Goal: Information Seeking & Learning: Learn about a topic

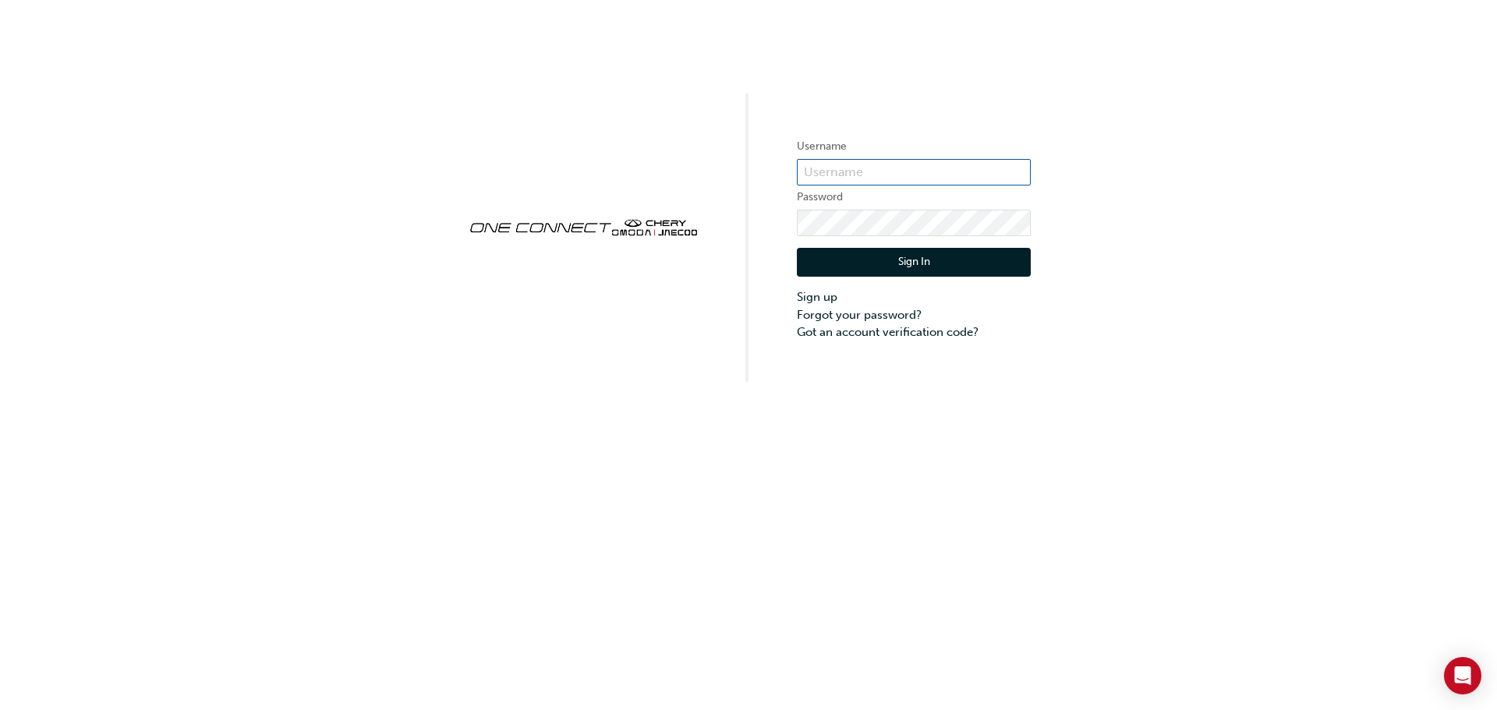
click at [895, 164] on input "text" at bounding box center [914, 172] width 234 height 27
type input "CHAU1763"
click at [915, 276] on button "Sign In" at bounding box center [914, 263] width 234 height 30
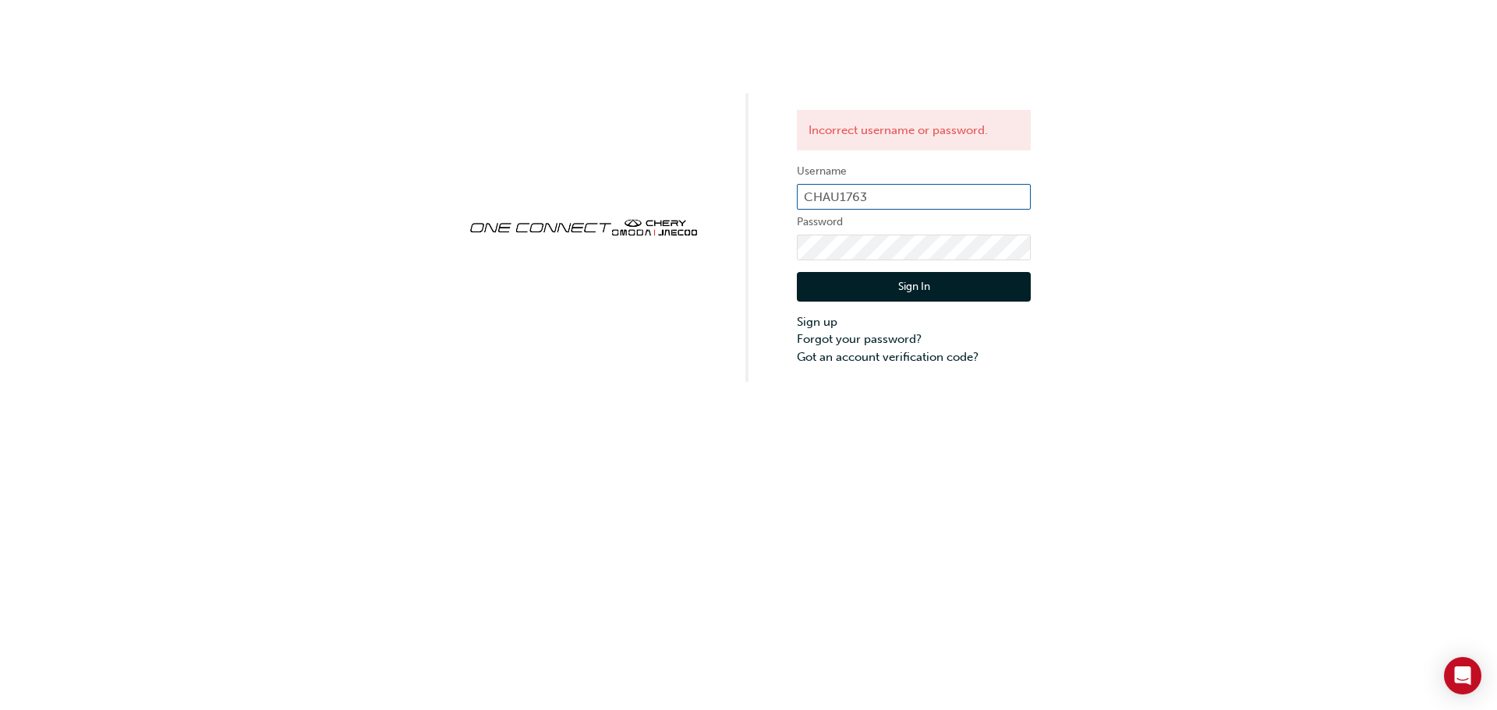
click at [887, 189] on input "CHAU1763" at bounding box center [914, 197] width 234 height 27
click at [896, 196] on input "CHAU1763" at bounding box center [914, 197] width 234 height 27
type input "chau1763"
click at [895, 290] on button "Sign In" at bounding box center [914, 287] width 234 height 30
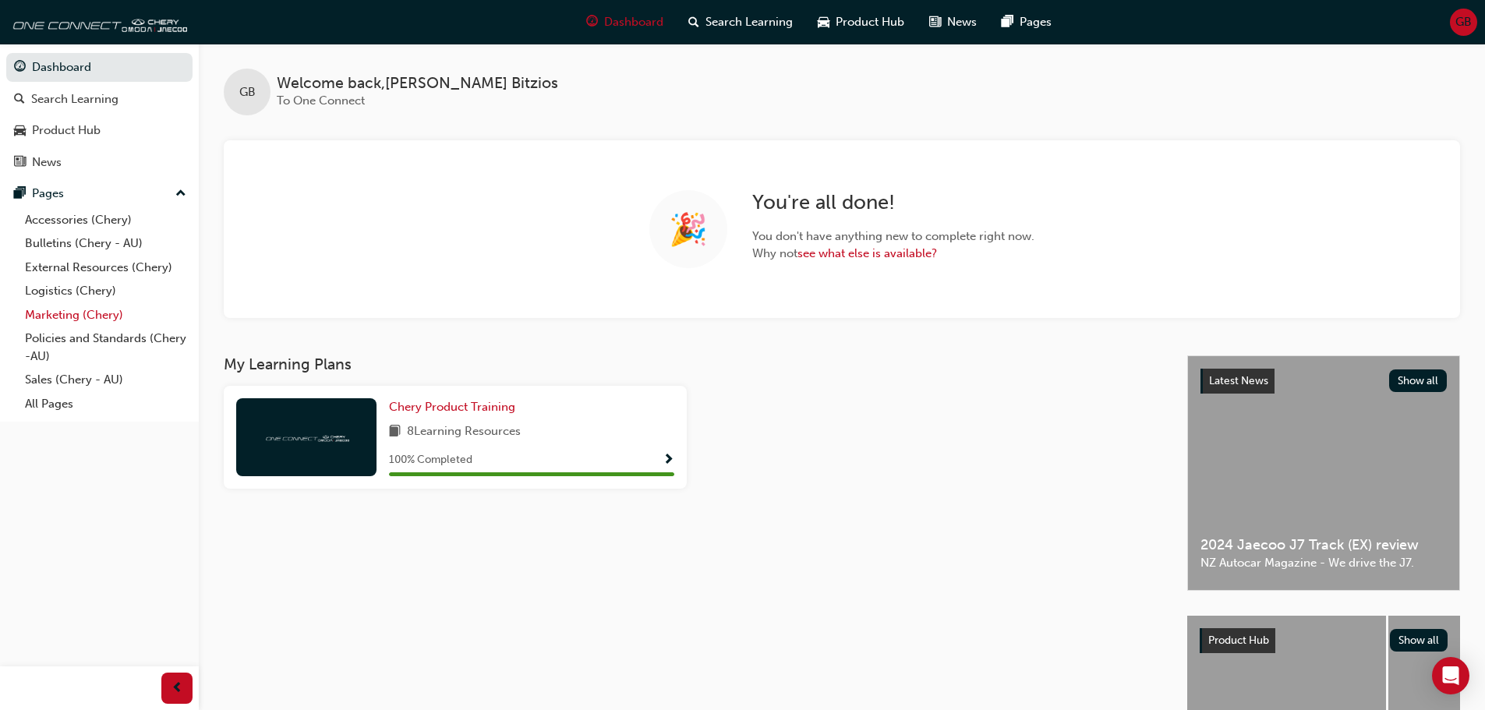
click at [92, 320] on link "Marketing (Chery)" at bounding box center [106, 315] width 174 height 24
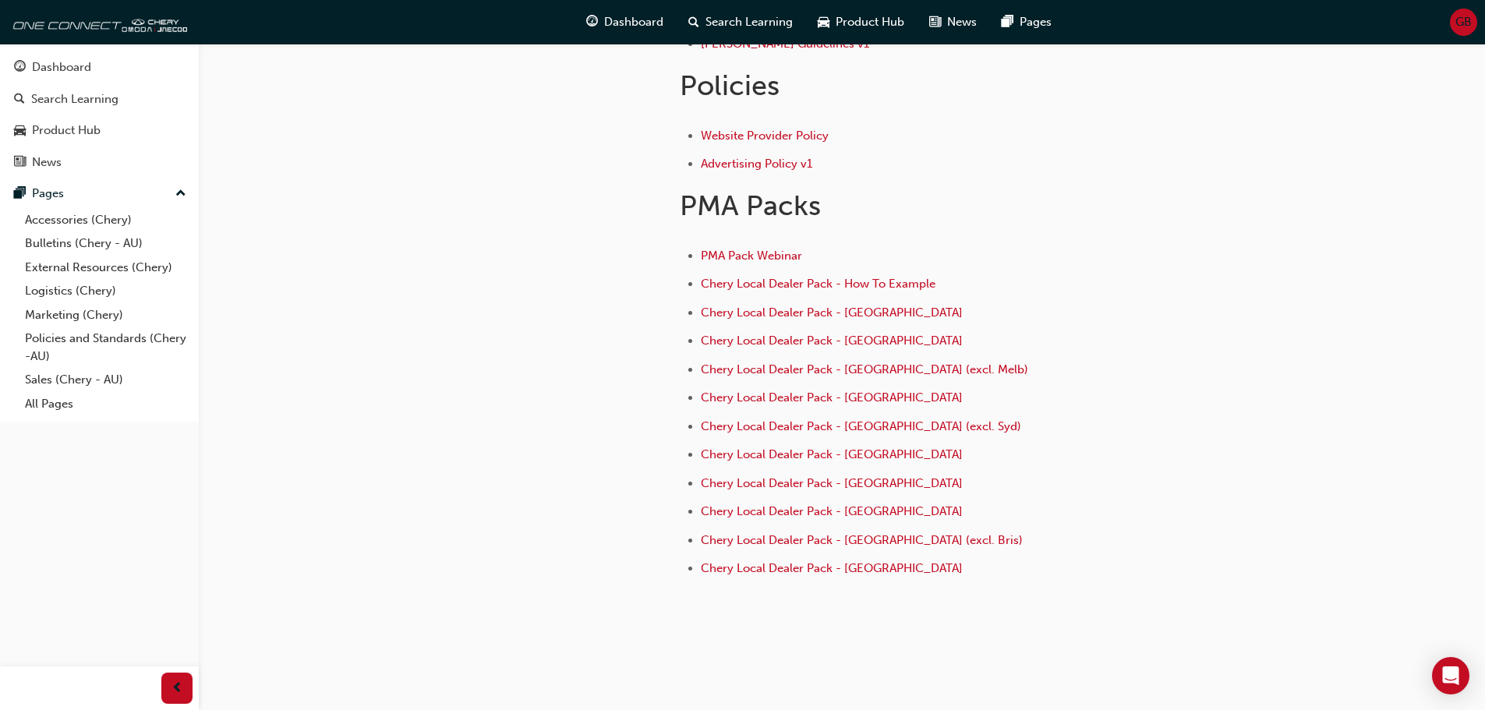
scroll to position [606, 0]
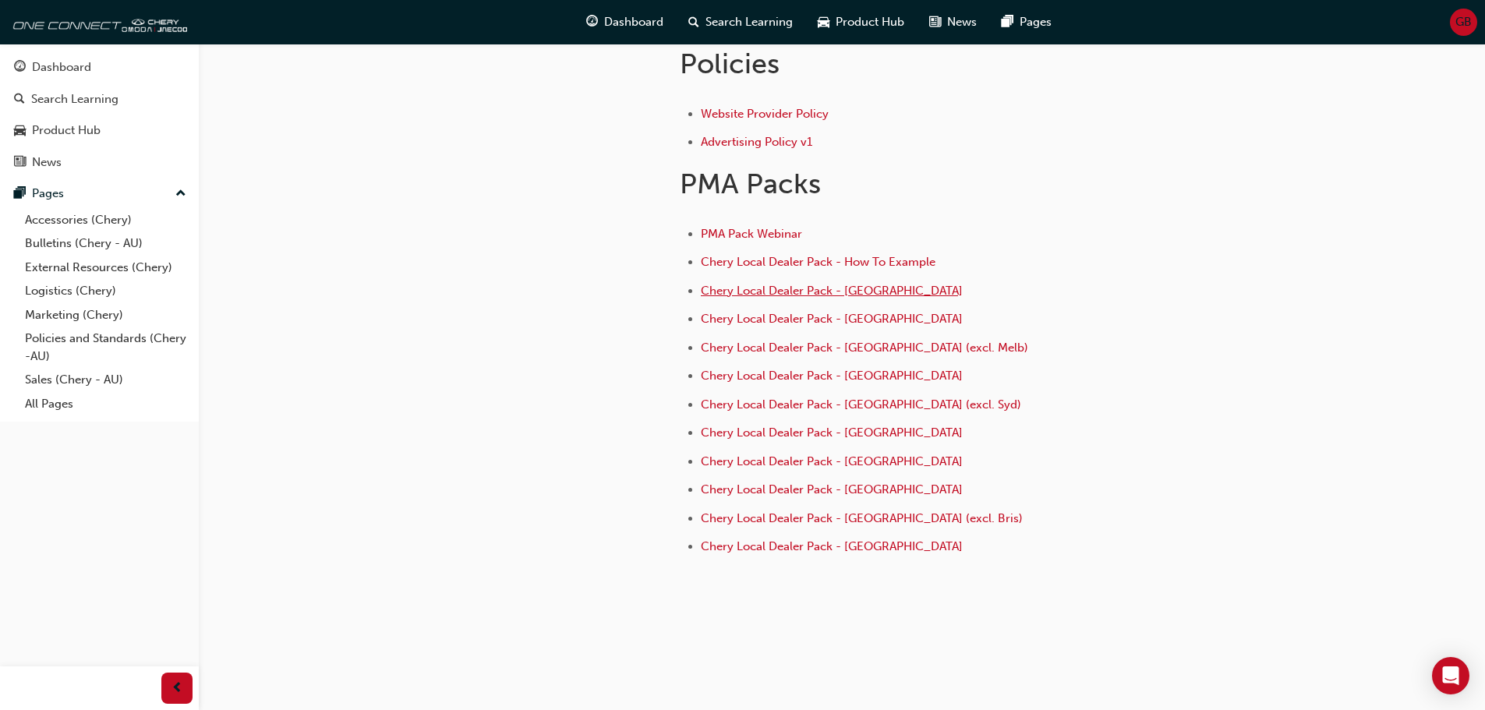
click at [864, 289] on span "Chery Local Dealer Pack - Adelaide" at bounding box center [832, 291] width 262 height 14
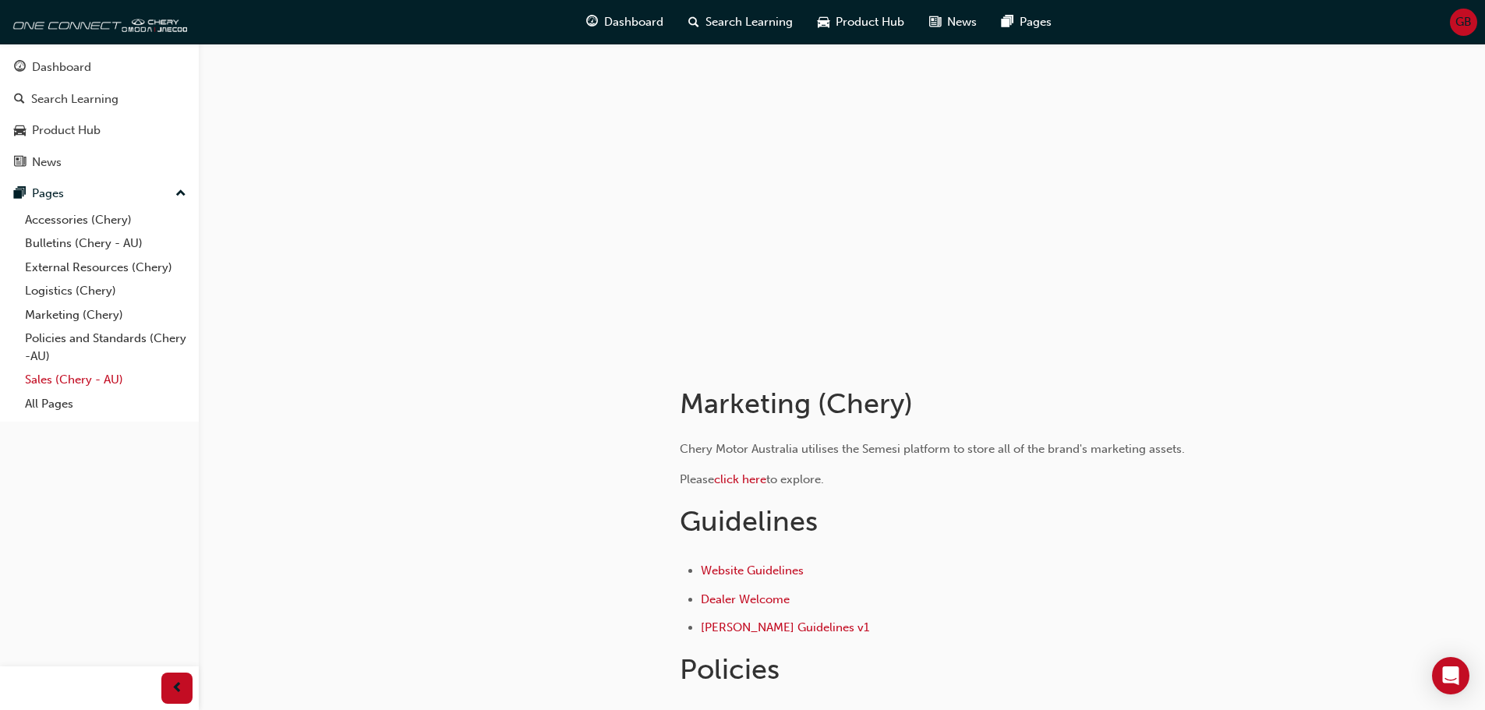
click at [89, 373] on link "Sales (Chery - AU)" at bounding box center [106, 380] width 174 height 24
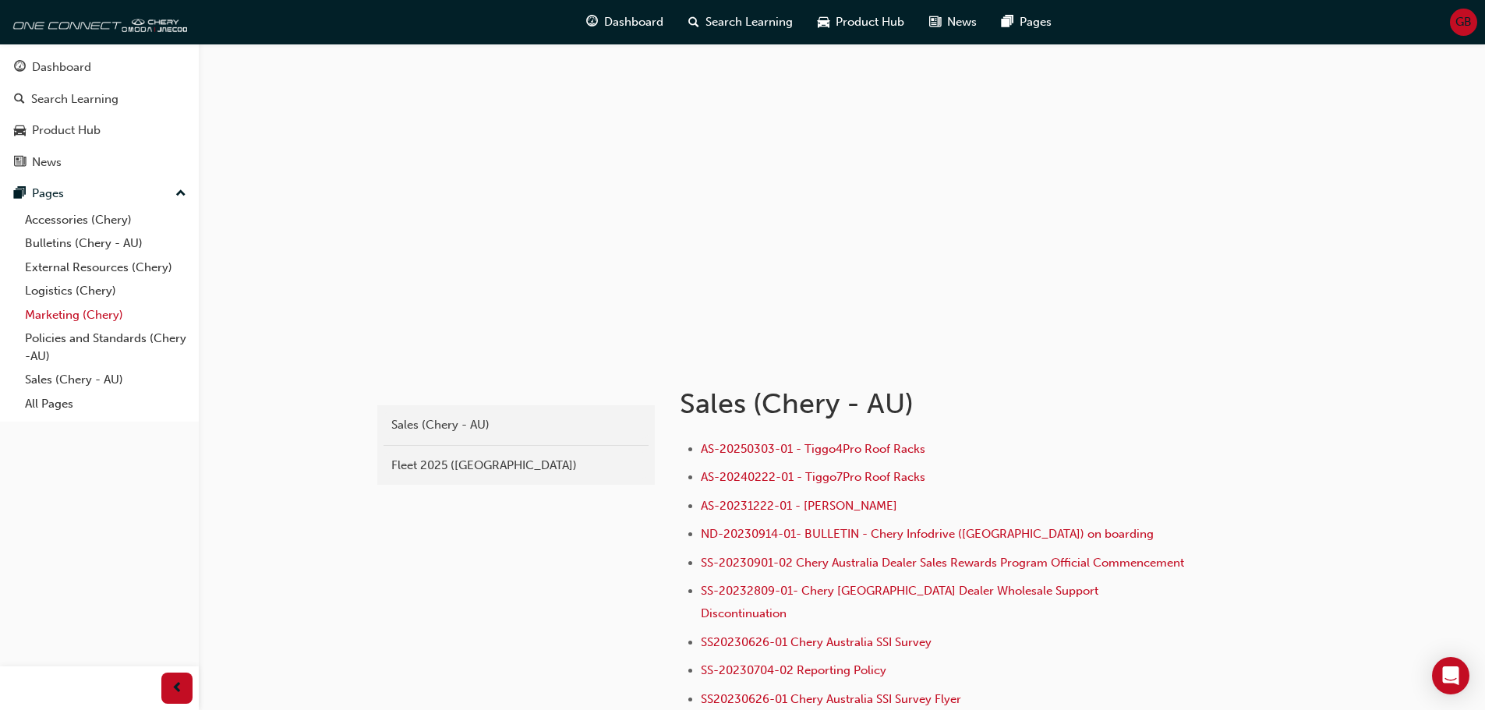
click at [57, 312] on link "Marketing (Chery)" at bounding box center [106, 315] width 174 height 24
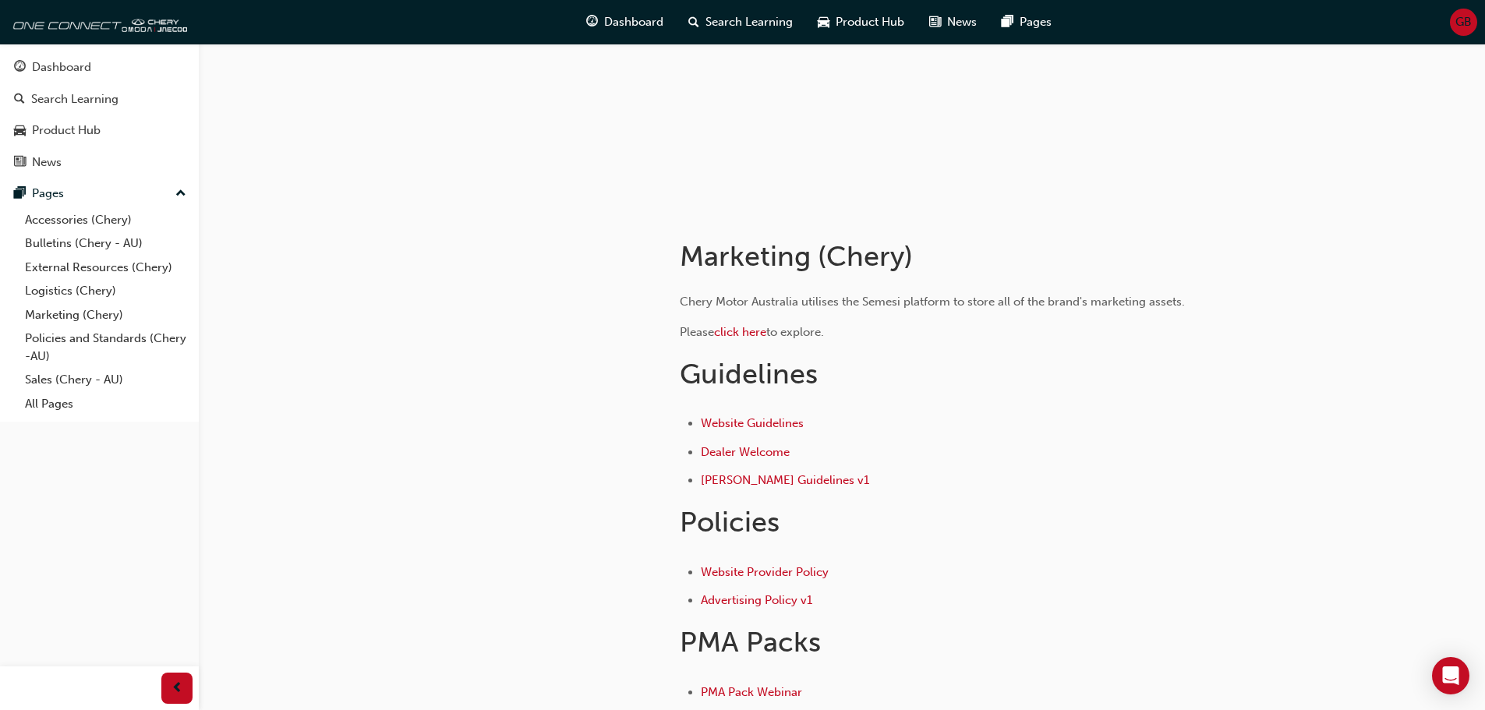
scroll to position [138, 0]
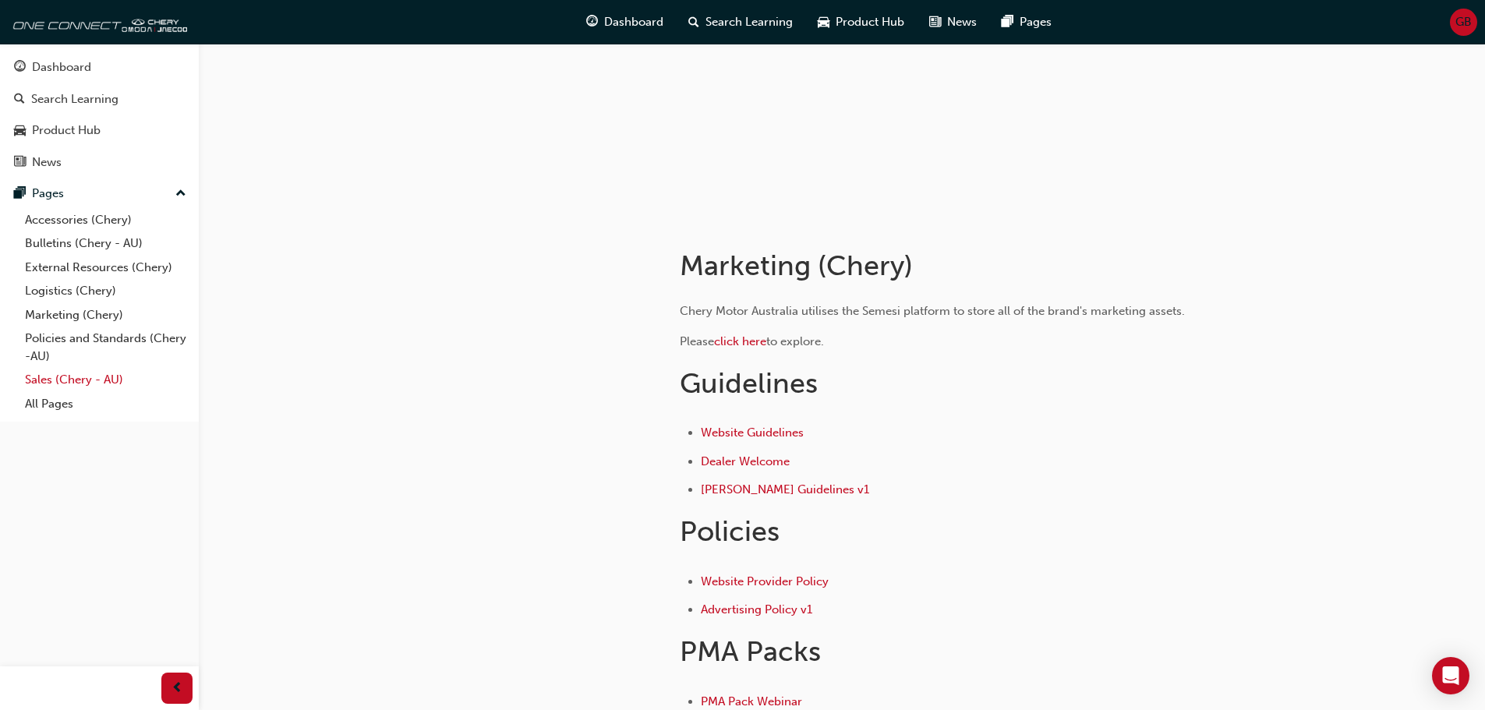
click at [48, 384] on link "Sales (Chery - AU)" at bounding box center [106, 380] width 174 height 24
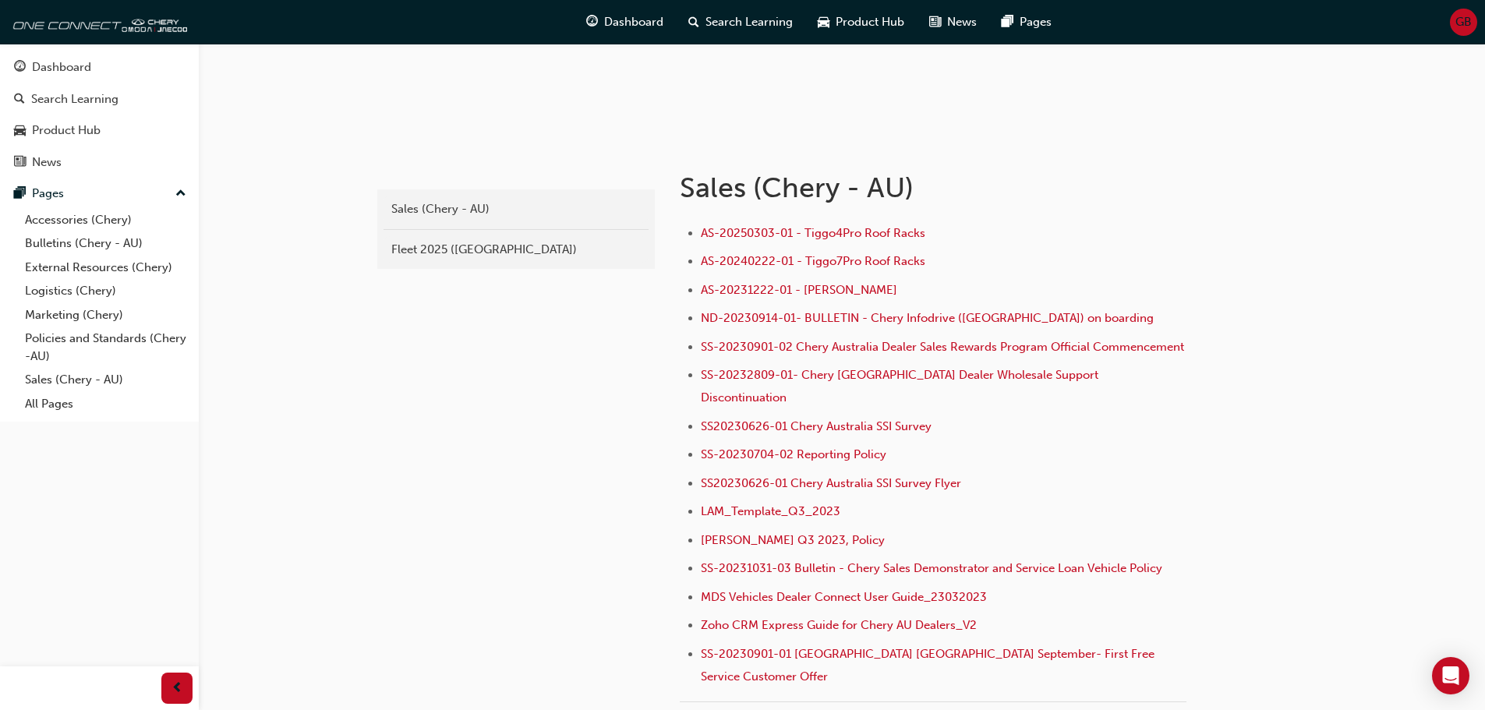
scroll to position [138, 0]
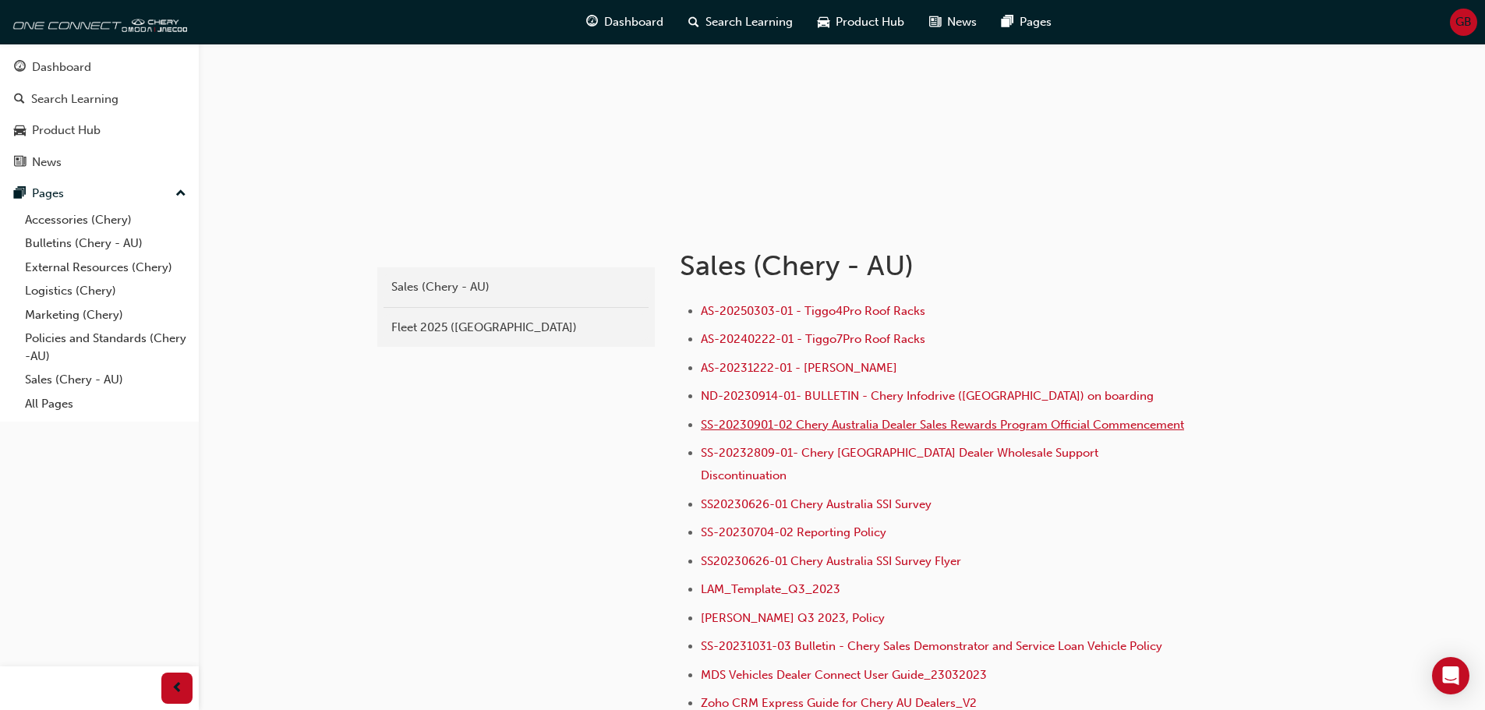
click at [938, 430] on span "SS-20230901-02 Chery Australia Dealer Sales Rewards Program Official Commenceme…" at bounding box center [942, 425] width 483 height 14
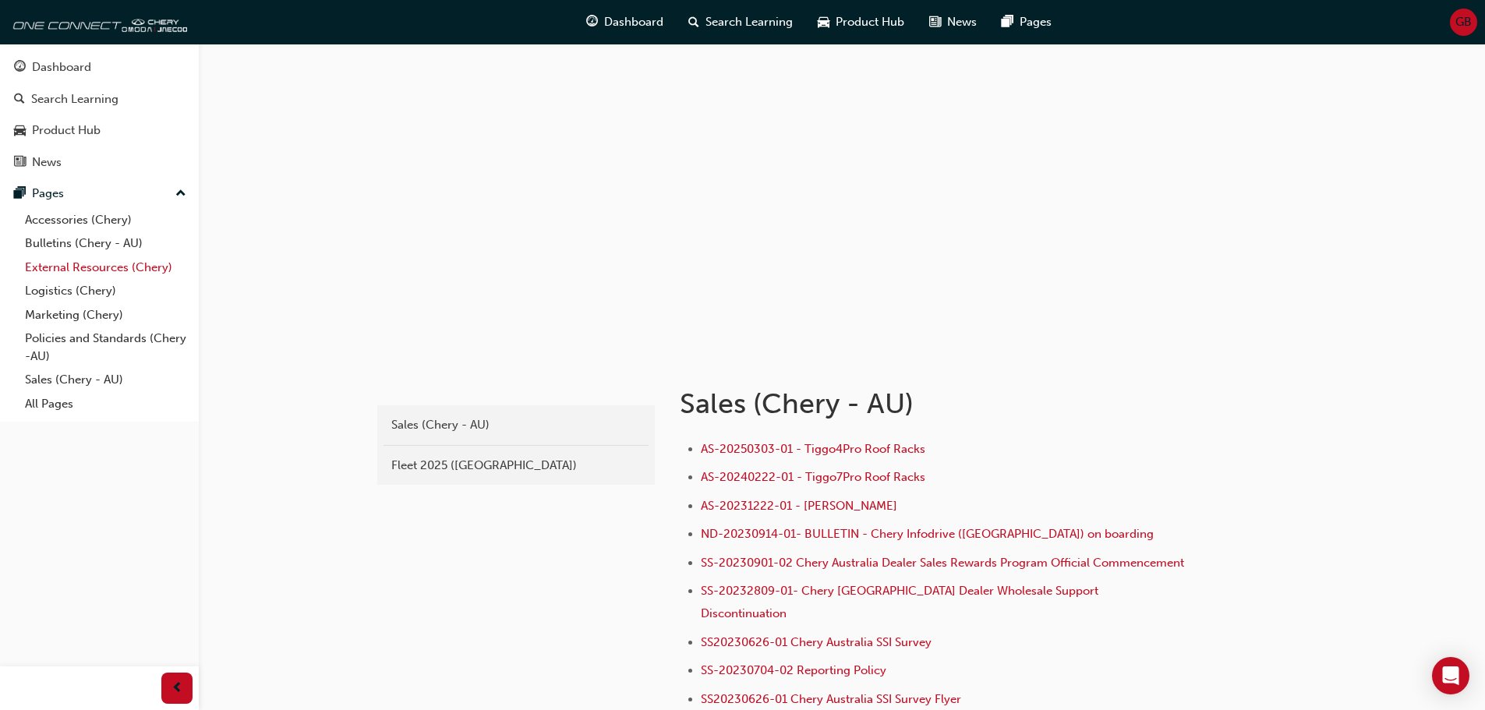
click at [116, 271] on link "External Resources (Chery)" at bounding box center [106, 268] width 174 height 24
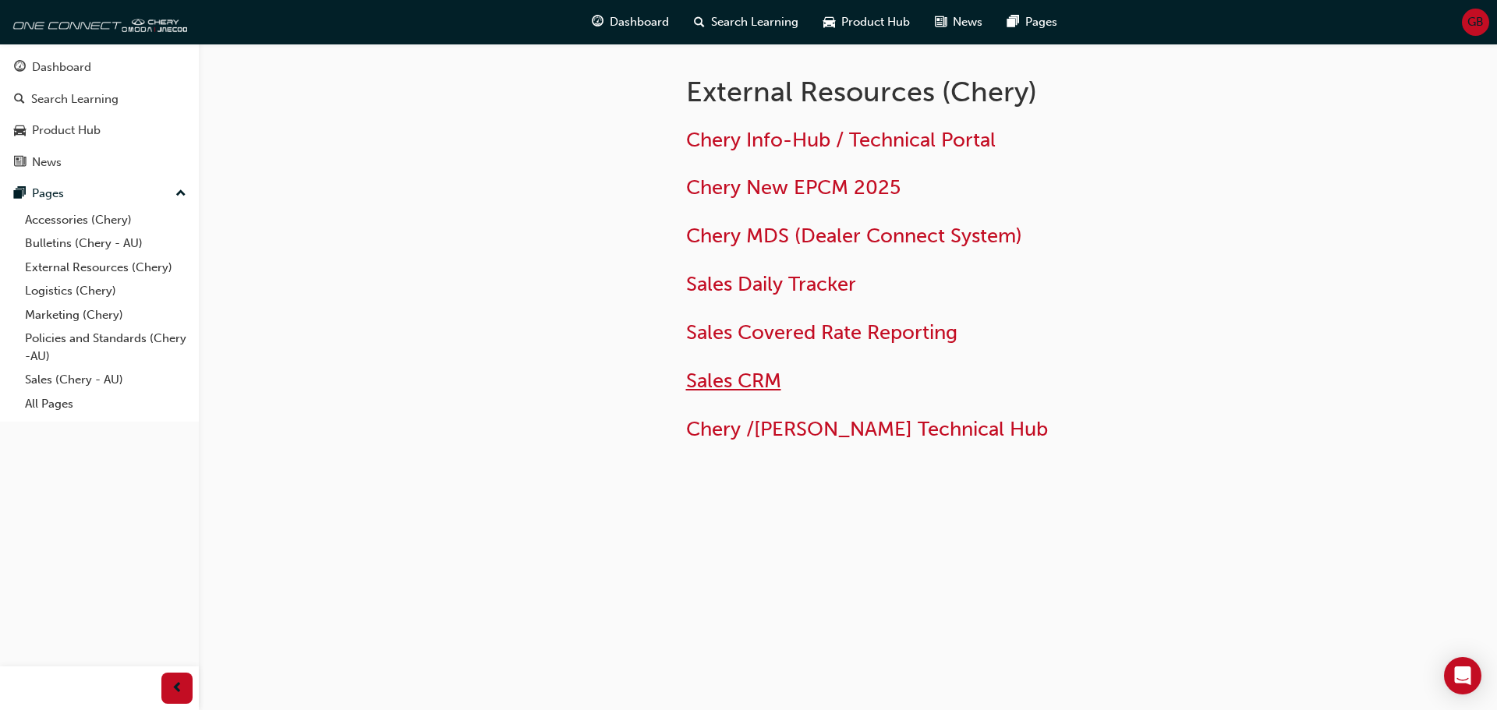
click at [716, 386] on span "Sales CRM" at bounding box center [733, 381] width 95 height 24
click at [82, 73] on div "Dashboard" at bounding box center [61, 67] width 59 height 18
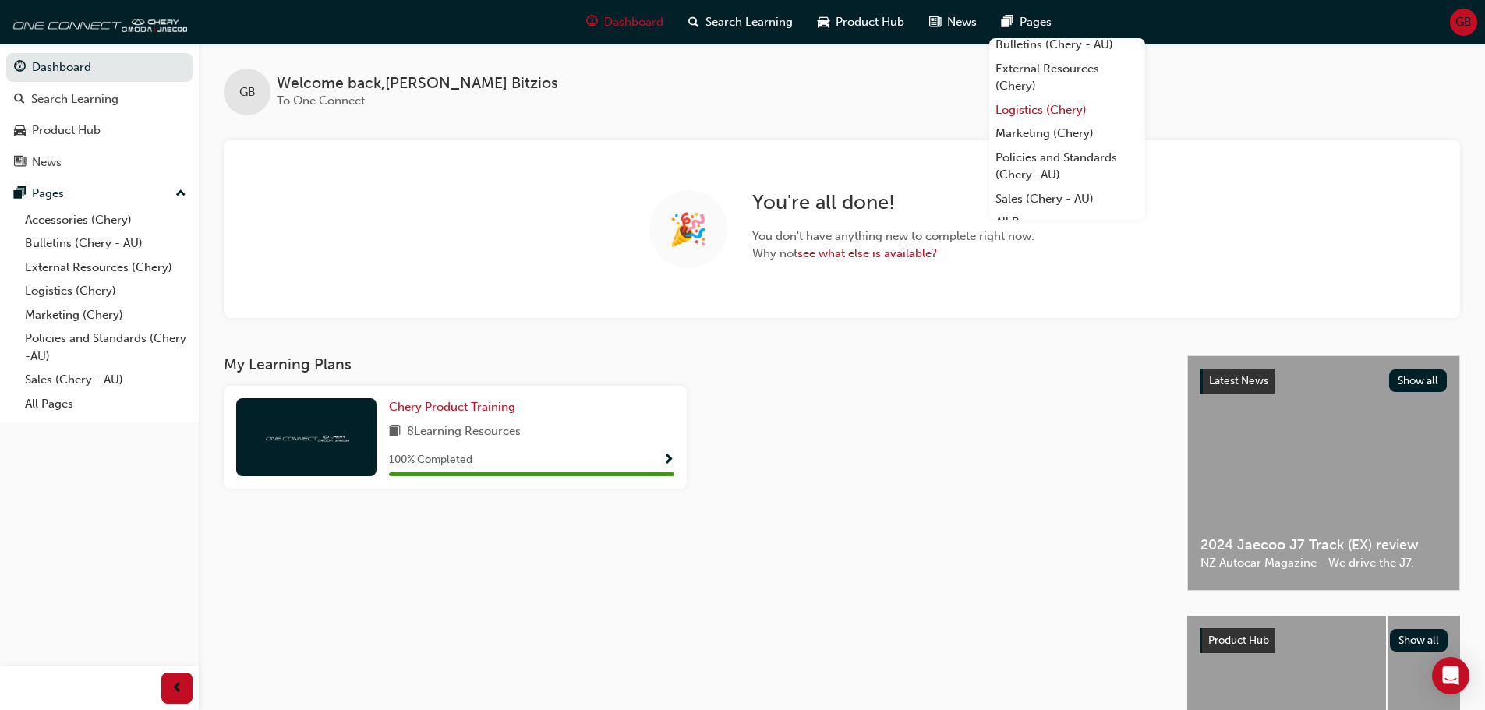
scroll to position [44, 0]
click at [1089, 140] on link "Policies and Standards (Chery -AU)" at bounding box center [1067, 151] width 156 height 41
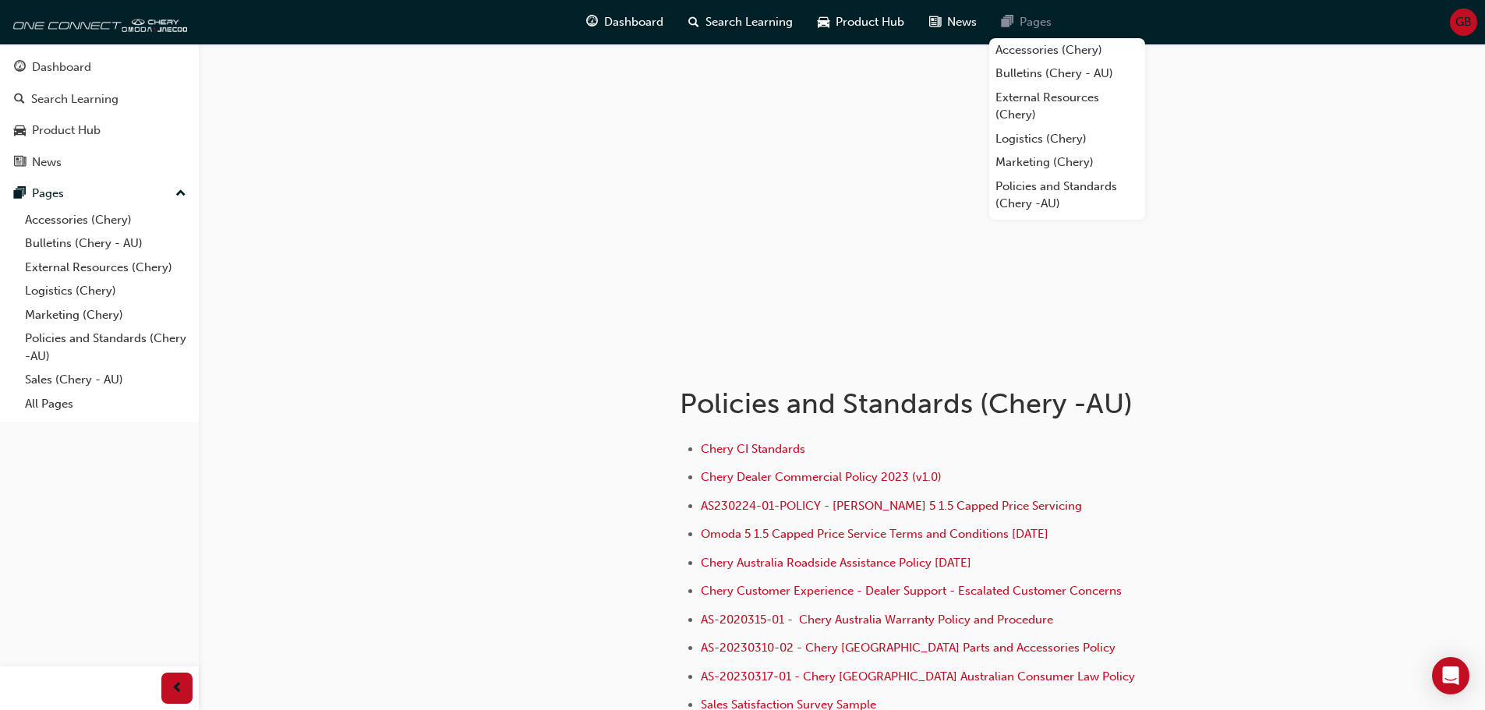
drag, startPoint x: 1033, startPoint y: 40, endPoint x: 1033, endPoint y: 27, distance: 13.3
click at [1033, 27] on span "Pages" at bounding box center [1036, 22] width 32 height 18
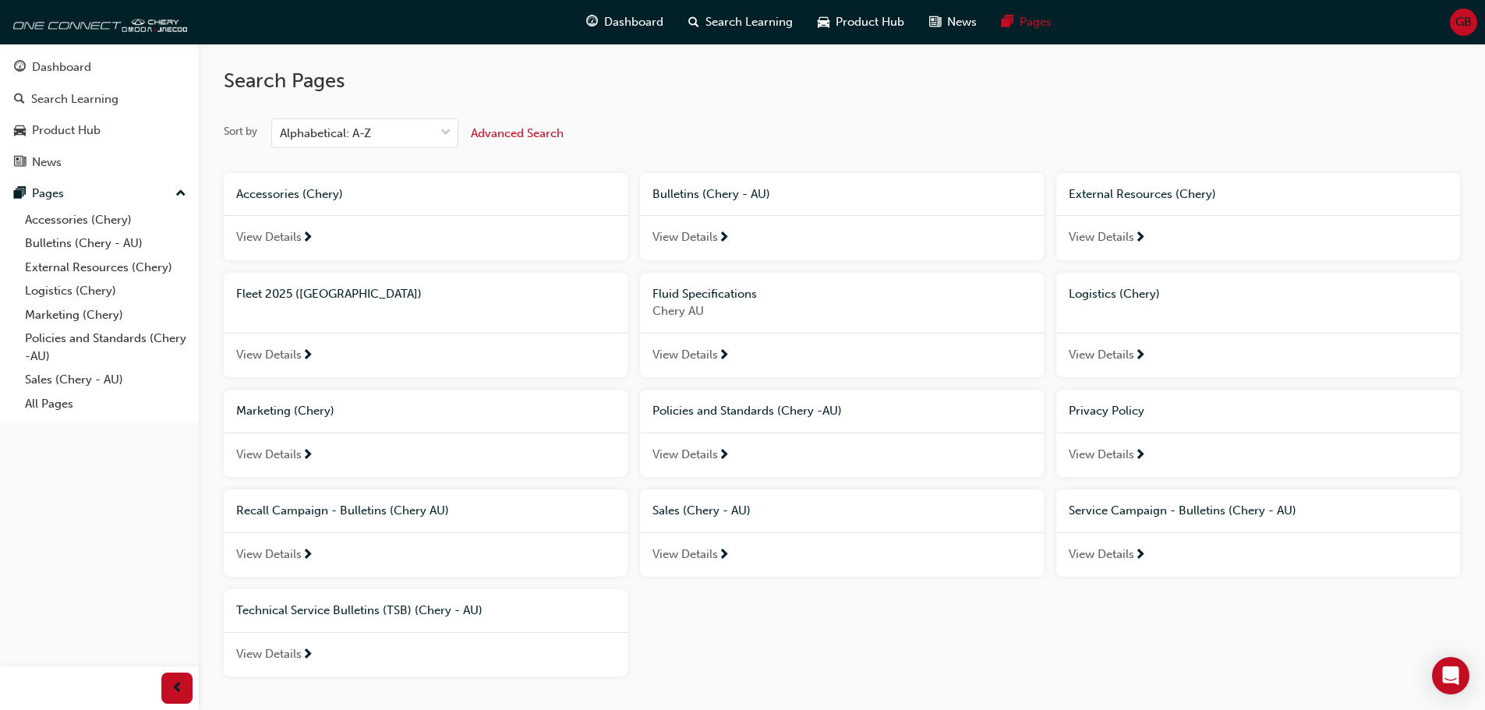
click at [295, 353] on span "View Details" at bounding box center [268, 355] width 65 height 18
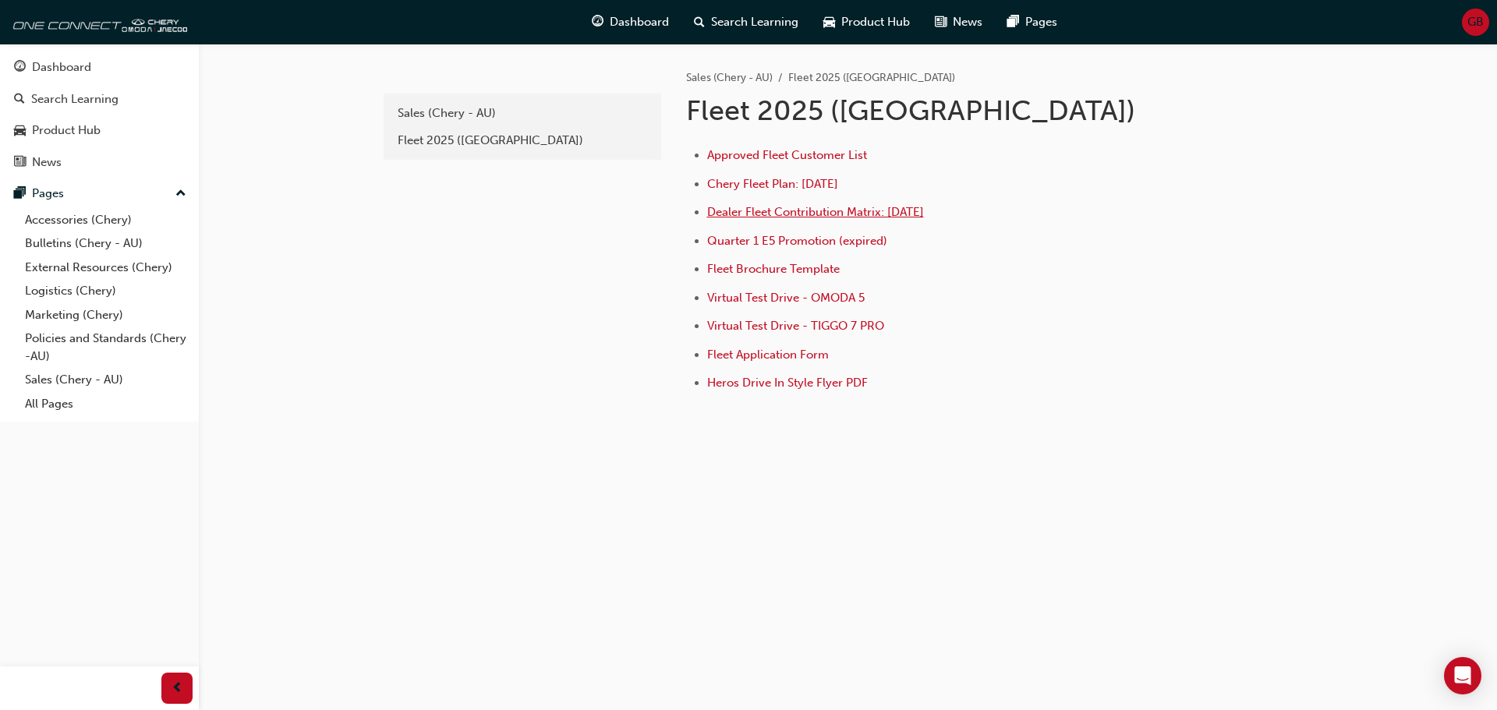
click at [897, 211] on span "Dealer Fleet Contribution Matrix: [DATE]" at bounding box center [815, 212] width 217 height 14
click at [825, 149] on span "Approved Fleet Customer List" at bounding box center [787, 155] width 160 height 14
click at [818, 214] on span "Dealer Fleet Contribution Matrix: [DATE]" at bounding box center [815, 212] width 217 height 14
click at [840, 267] on span "Fleet Brochure Template" at bounding box center [773, 269] width 133 height 14
click at [829, 358] on span "Fleet Application Form" at bounding box center [768, 355] width 122 height 14
